Goal: Transaction & Acquisition: Book appointment/travel/reservation

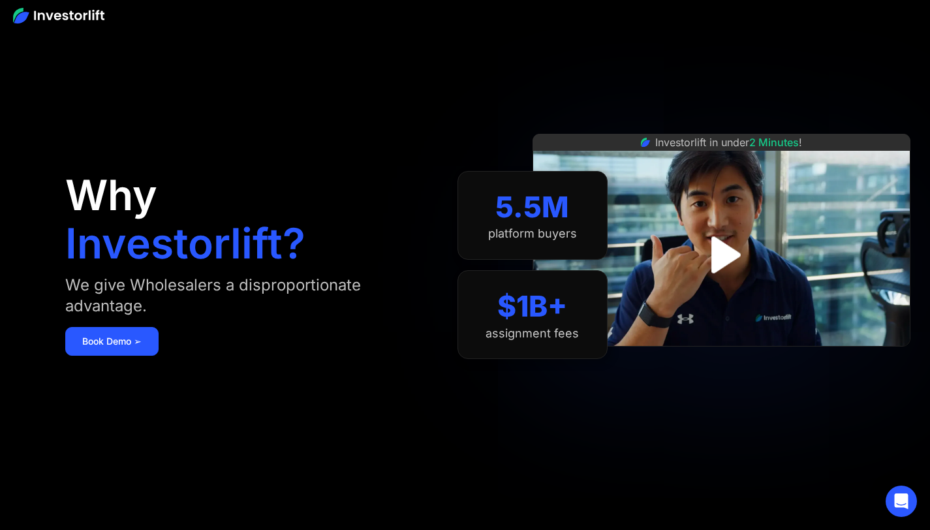
click at [82, 16] on img at bounding box center [58, 16] width 91 height 16
click at [80, 18] on img at bounding box center [58, 16] width 91 height 16
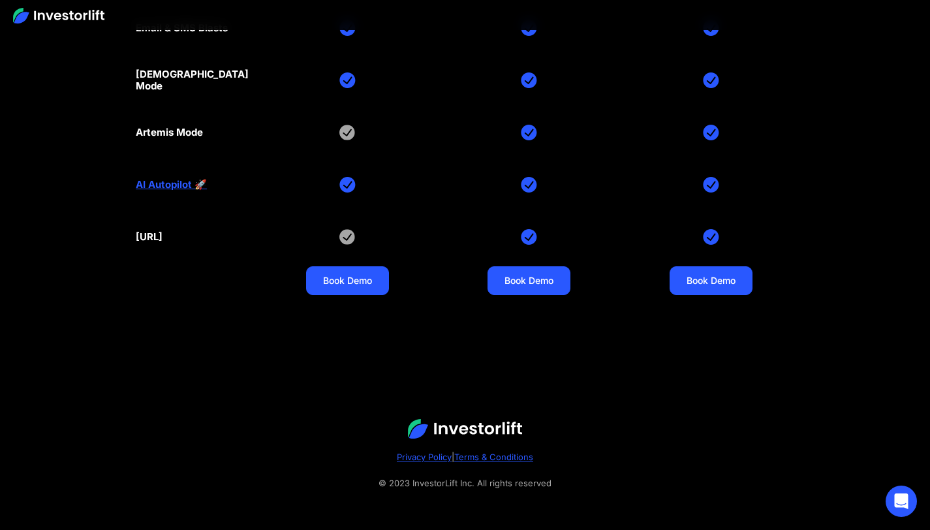
scroll to position [6135, 0]
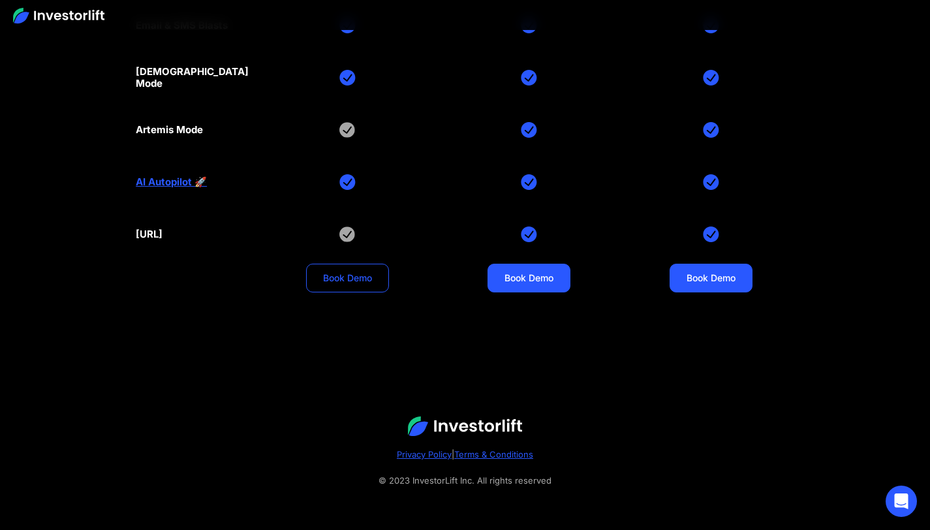
click at [337, 286] on link "Book Demo" at bounding box center [347, 278] width 83 height 29
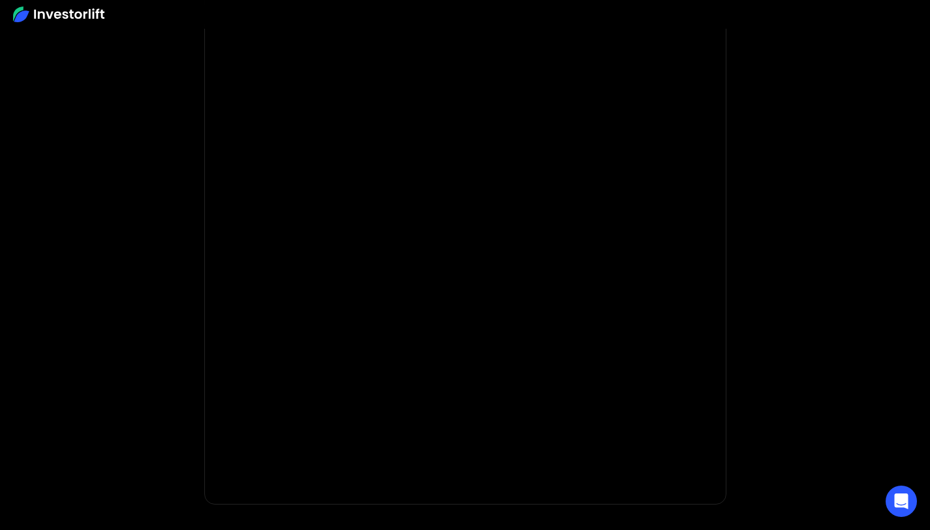
scroll to position [97, 0]
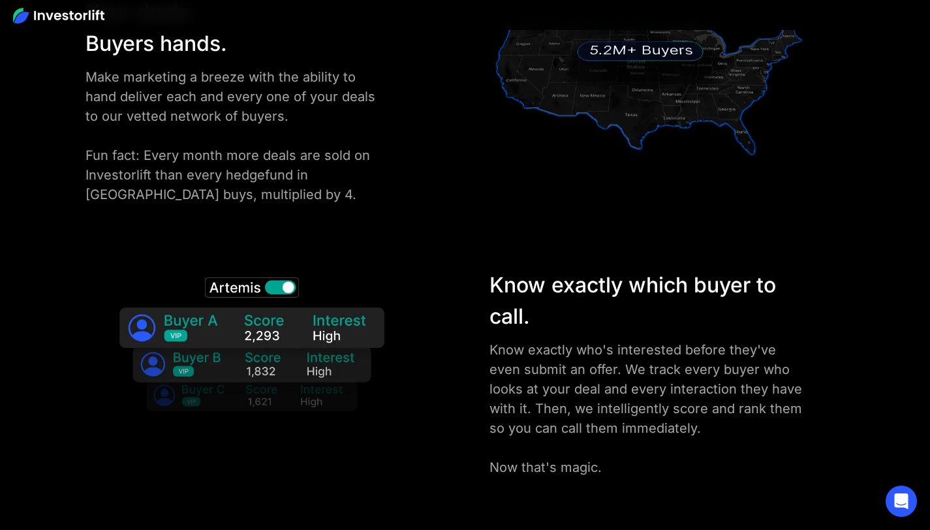
scroll to position [1936, 0]
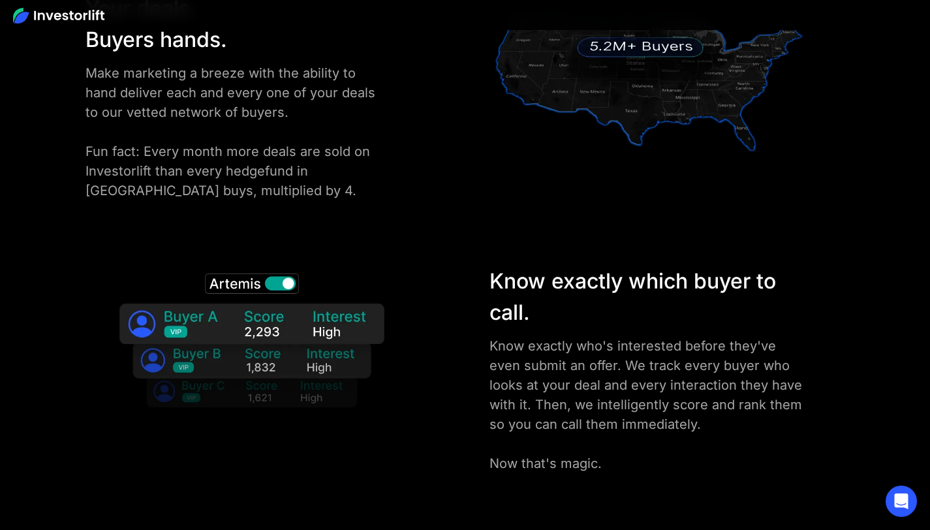
click at [286, 281] on img at bounding box center [251, 346] width 299 height 161
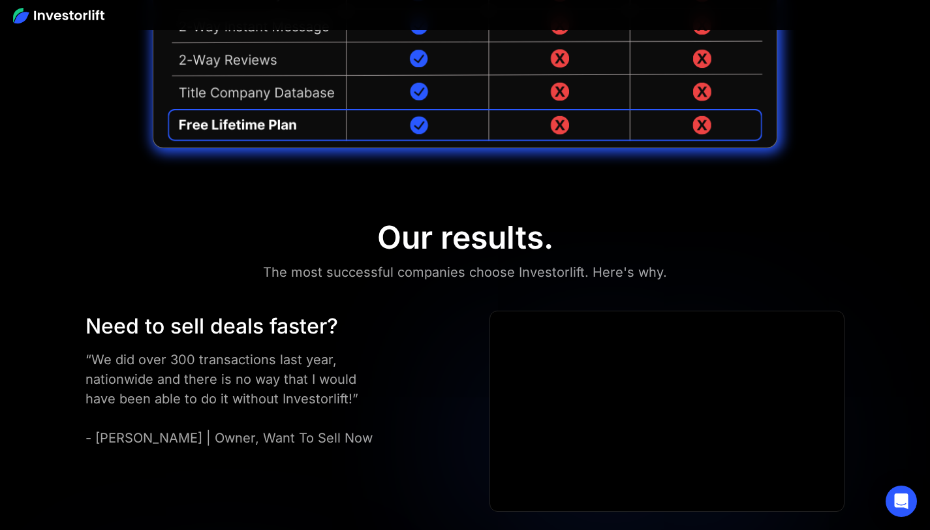
scroll to position [3404, 0]
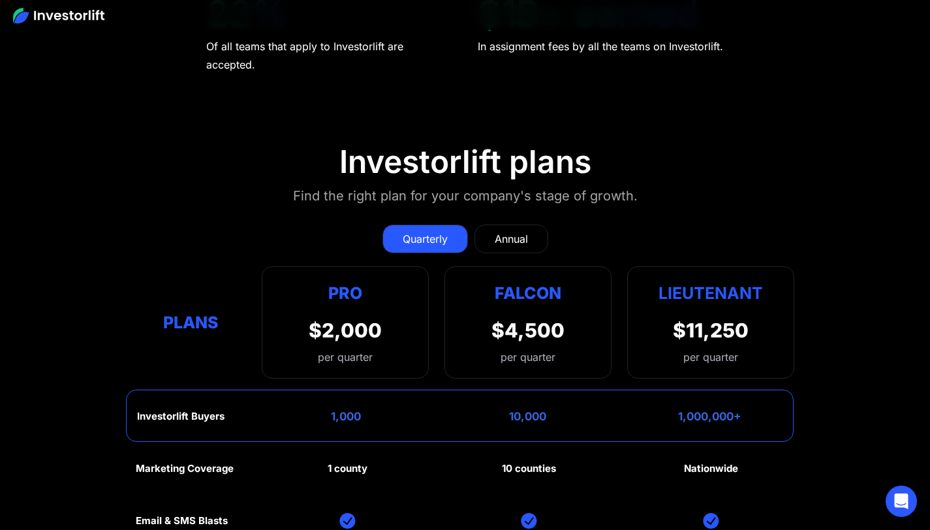
scroll to position [5642, 0]
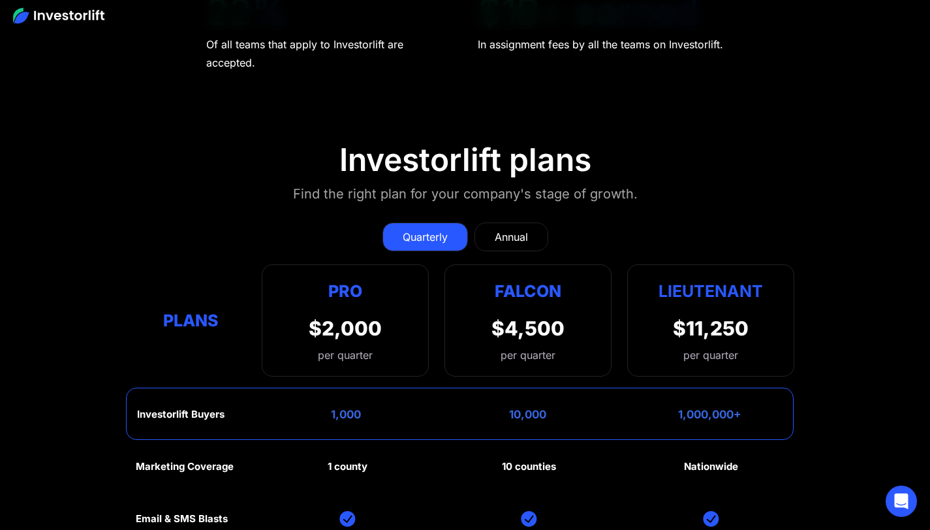
click at [529, 239] on link "Annual" at bounding box center [511, 236] width 74 height 29
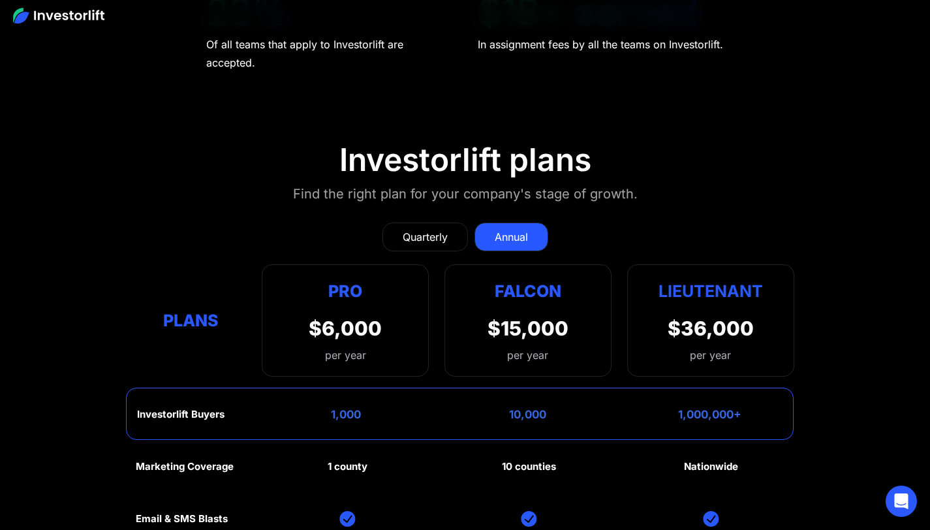
click at [408, 232] on div "Quarterly" at bounding box center [425, 237] width 45 height 16
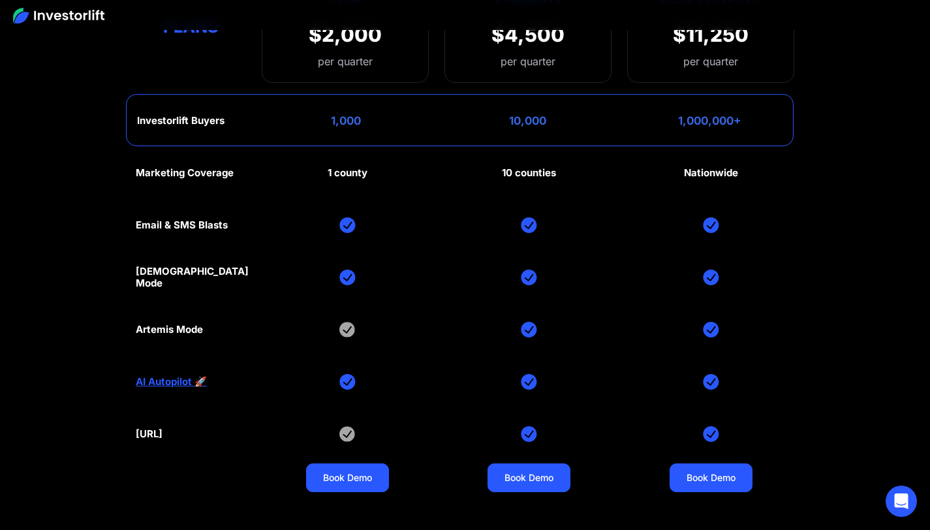
scroll to position [5939, 0]
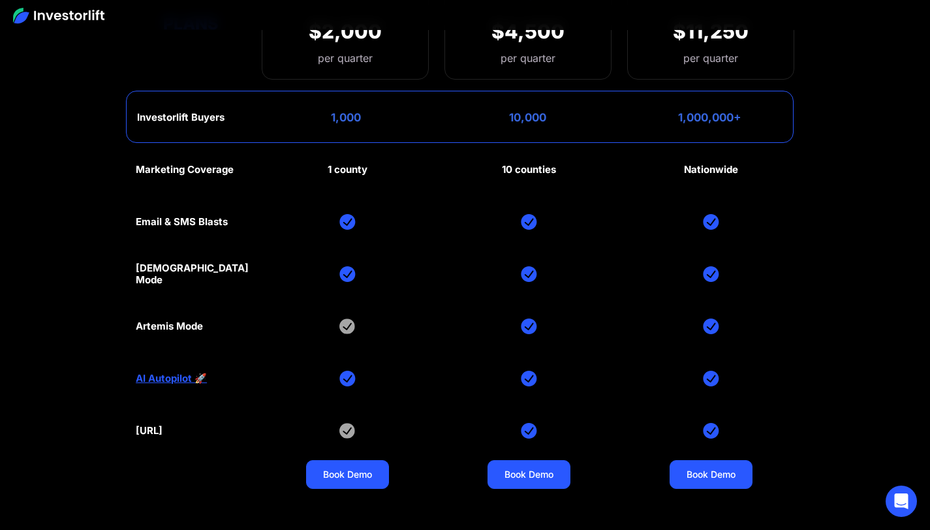
click at [348, 277] on img at bounding box center [347, 274] width 16 height 16
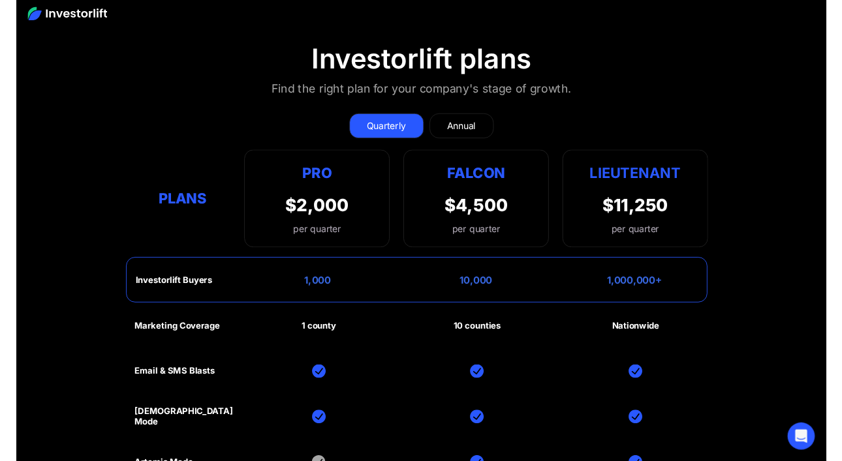
scroll to position [5709, 0]
